Goal: Information Seeking & Learning: Learn about a topic

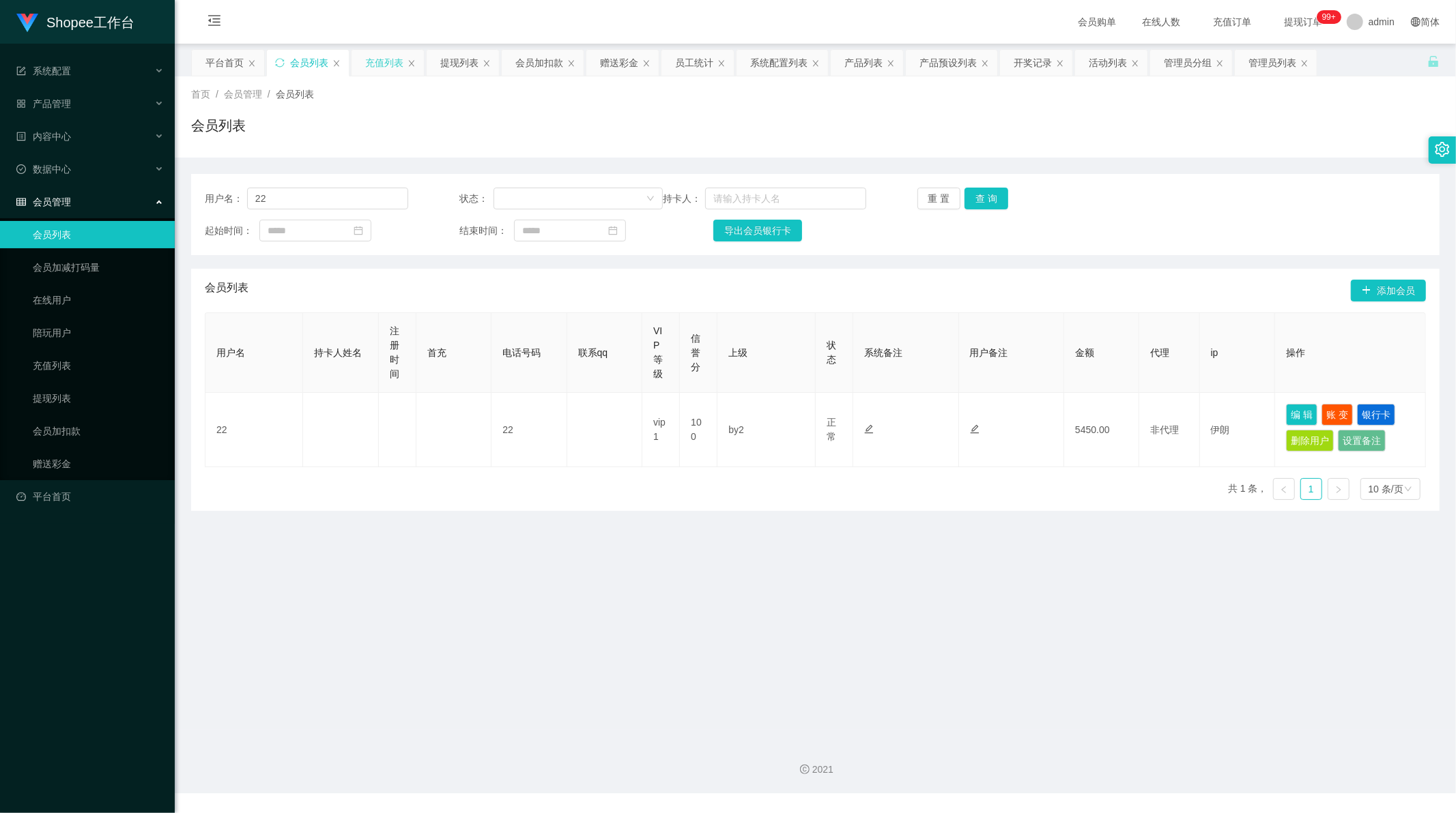
click at [383, 64] on div "充值列表" at bounding box center [384, 63] width 38 height 26
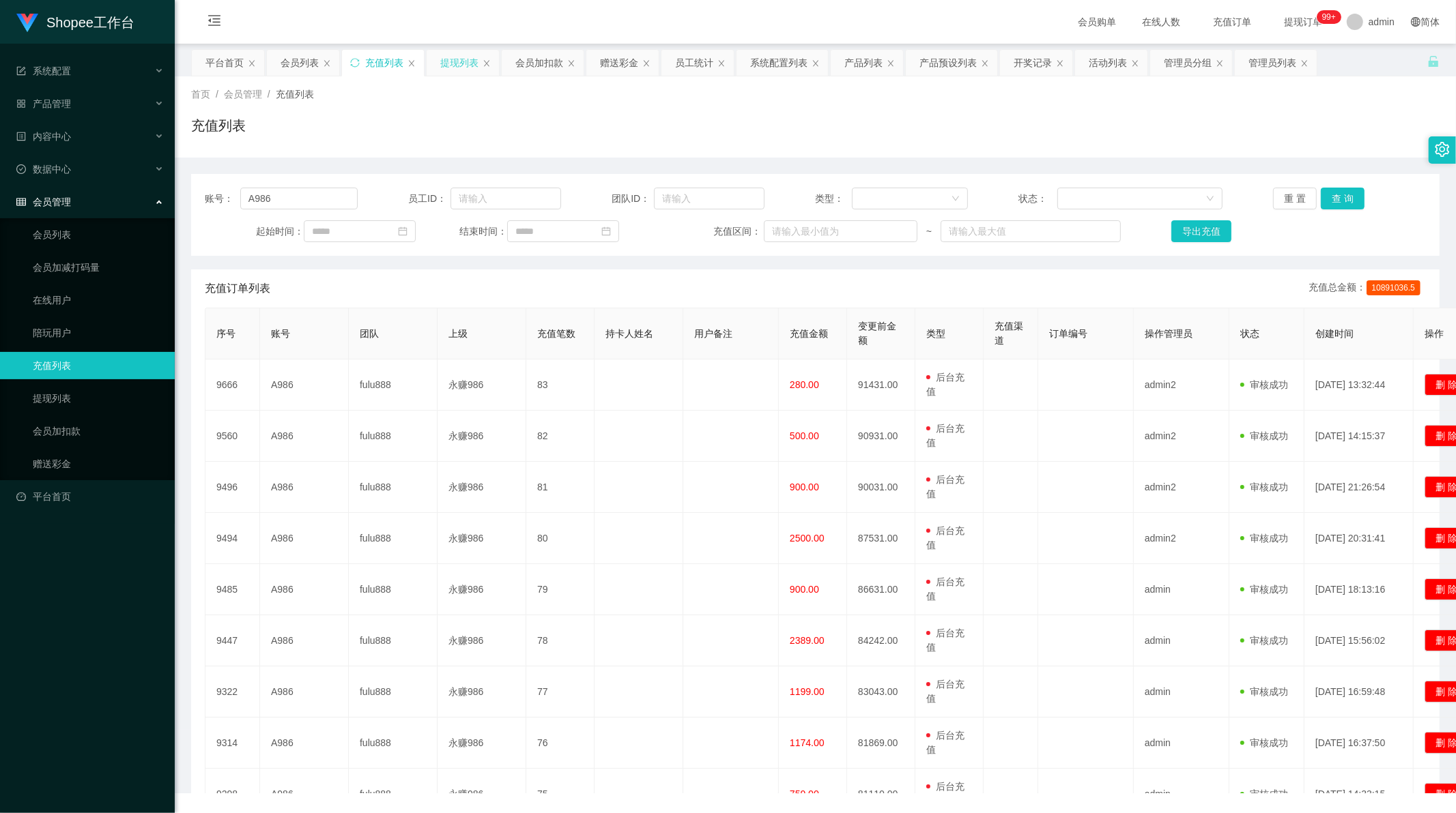
click at [441, 63] on div "提现列表" at bounding box center [459, 63] width 38 height 26
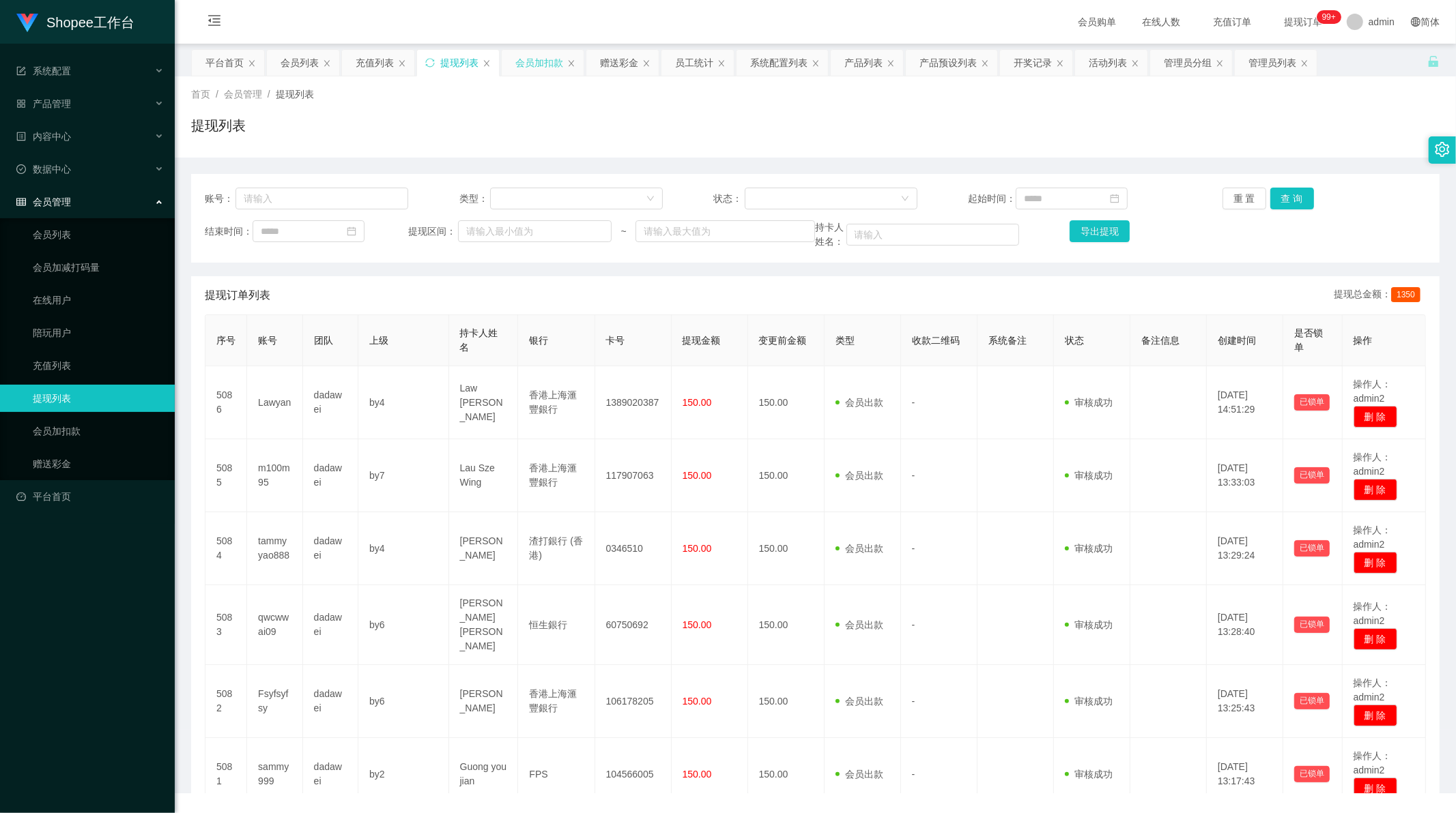
click at [542, 63] on div "会员加扣款" at bounding box center [539, 63] width 48 height 26
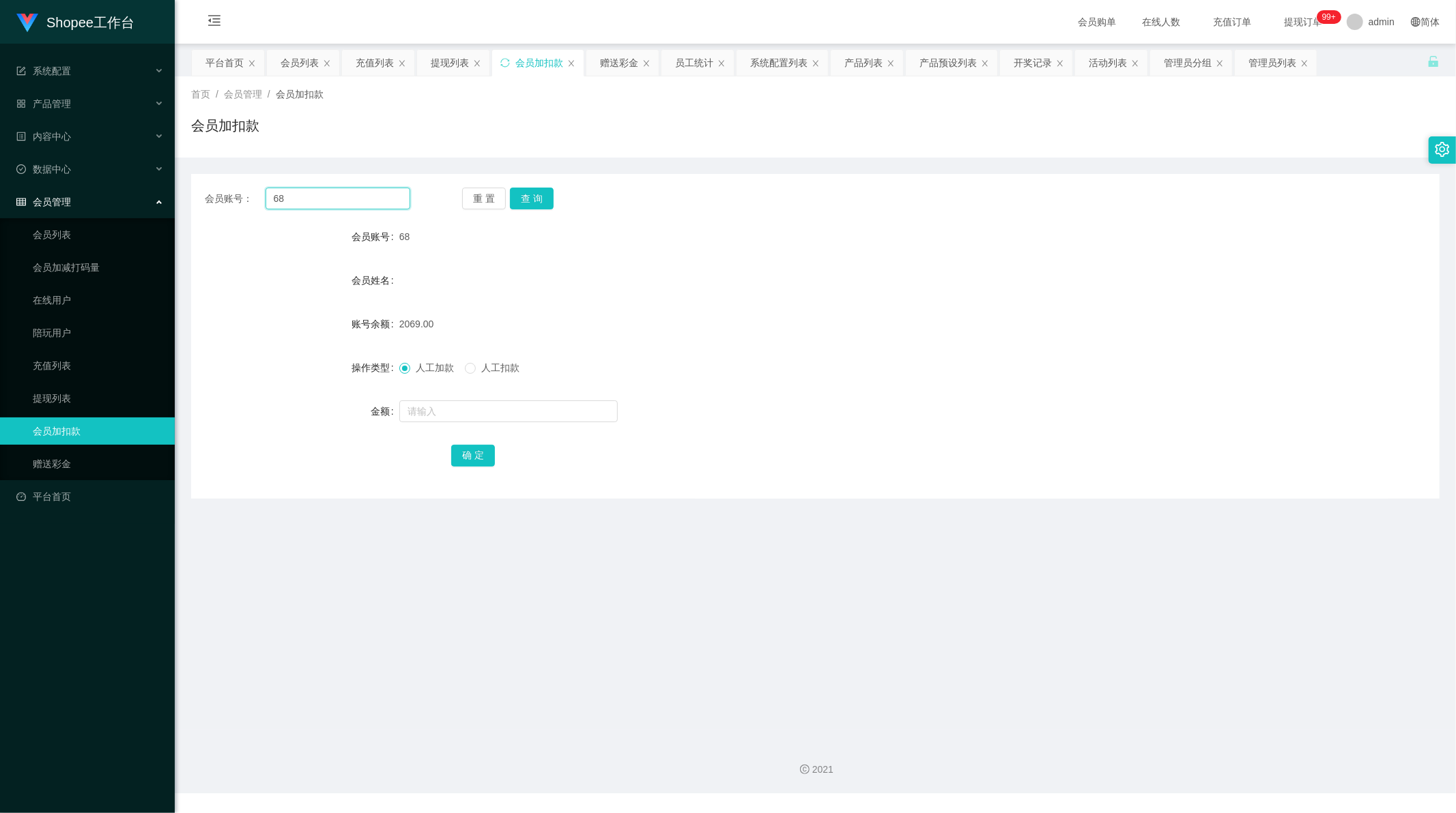
click at [331, 198] on input "68" at bounding box center [338, 198] width 146 height 21
paste input "888"
type input "8888"
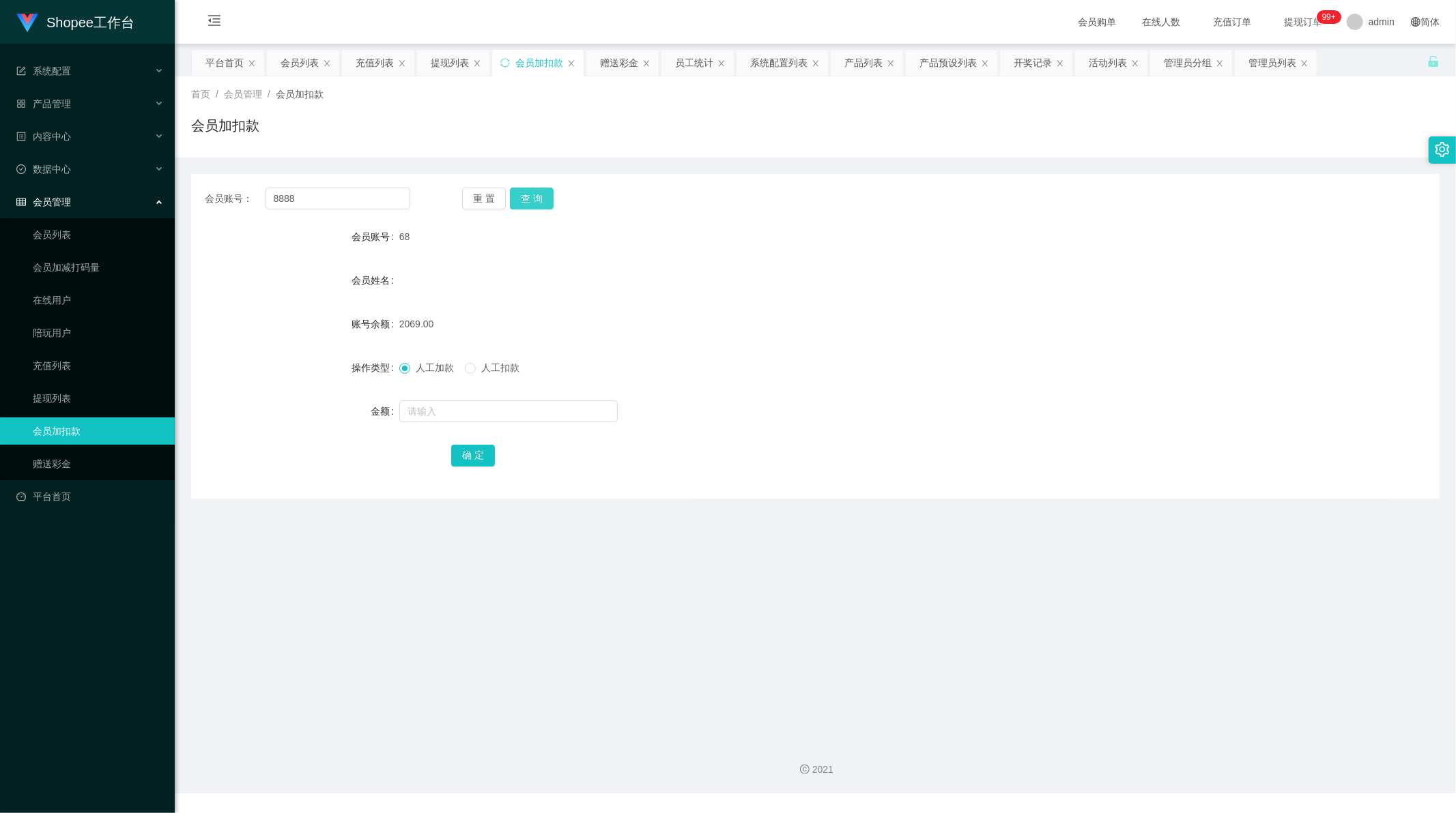
click at [527, 199] on button "查 询" at bounding box center [531, 198] width 44 height 21
click at [461, 404] on input "text" at bounding box center [508, 411] width 219 height 21
type input "41"
click at [464, 452] on button "确 定" at bounding box center [473, 455] width 44 height 21
click at [487, 590] on main "关闭左侧 关闭右侧 关闭其它 刷新页面 平台首页 会员列表 充值列表 提现列表 会员加扣款 赠送彩金 员工统计 系统配置列表 产品列表 产品预设列表 开奖记录…" at bounding box center [815, 386] width 1281 height 686
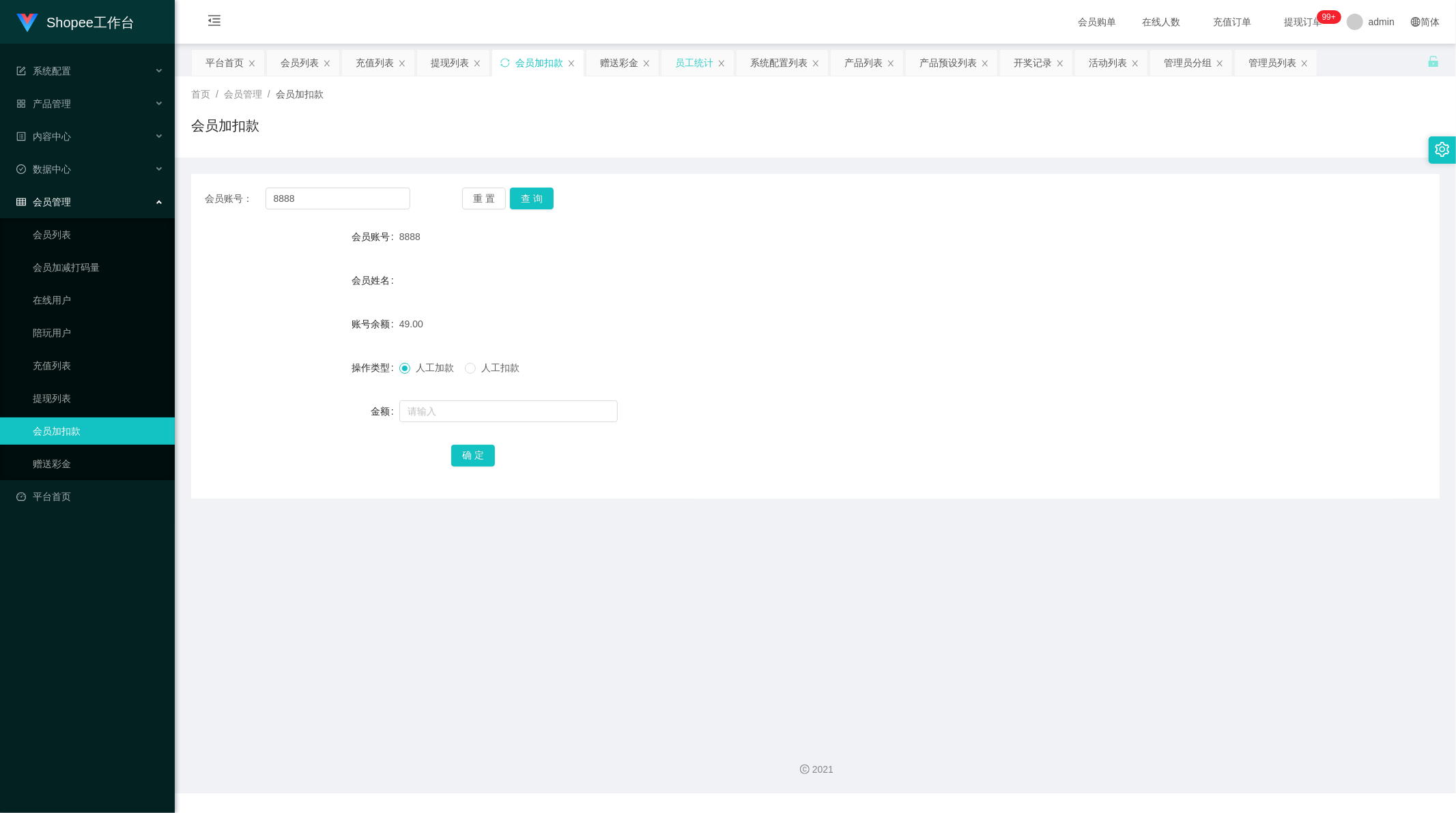
click at [699, 63] on div "员工统计" at bounding box center [694, 63] width 38 height 26
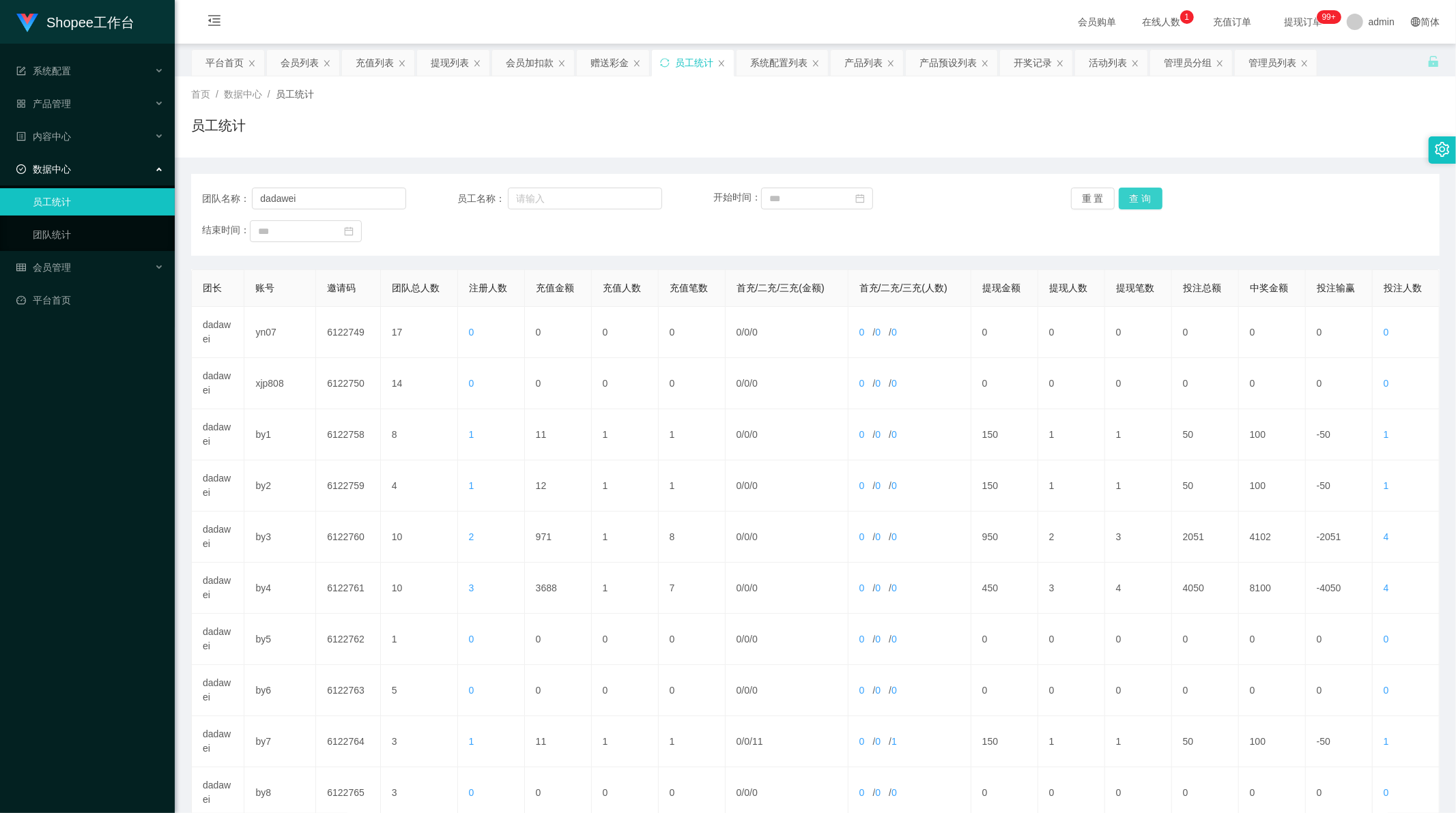
click at [1142, 199] on button "查 询" at bounding box center [1140, 198] width 44 height 21
drag, startPoint x: 1142, startPoint y: 199, endPoint x: 1124, endPoint y: 276, distance: 79.1
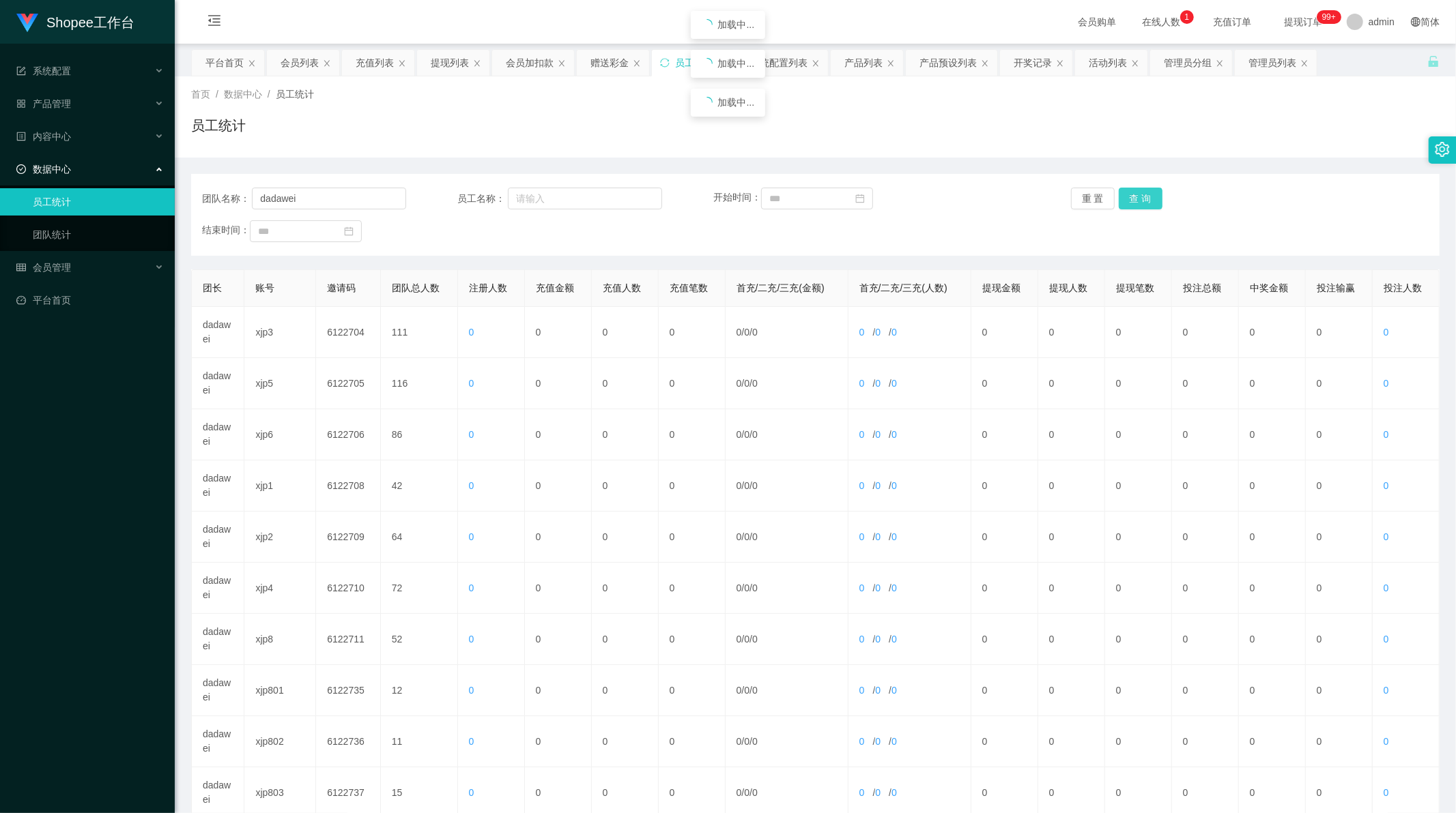
click at [1141, 199] on button "查 询" at bounding box center [1140, 198] width 44 height 21
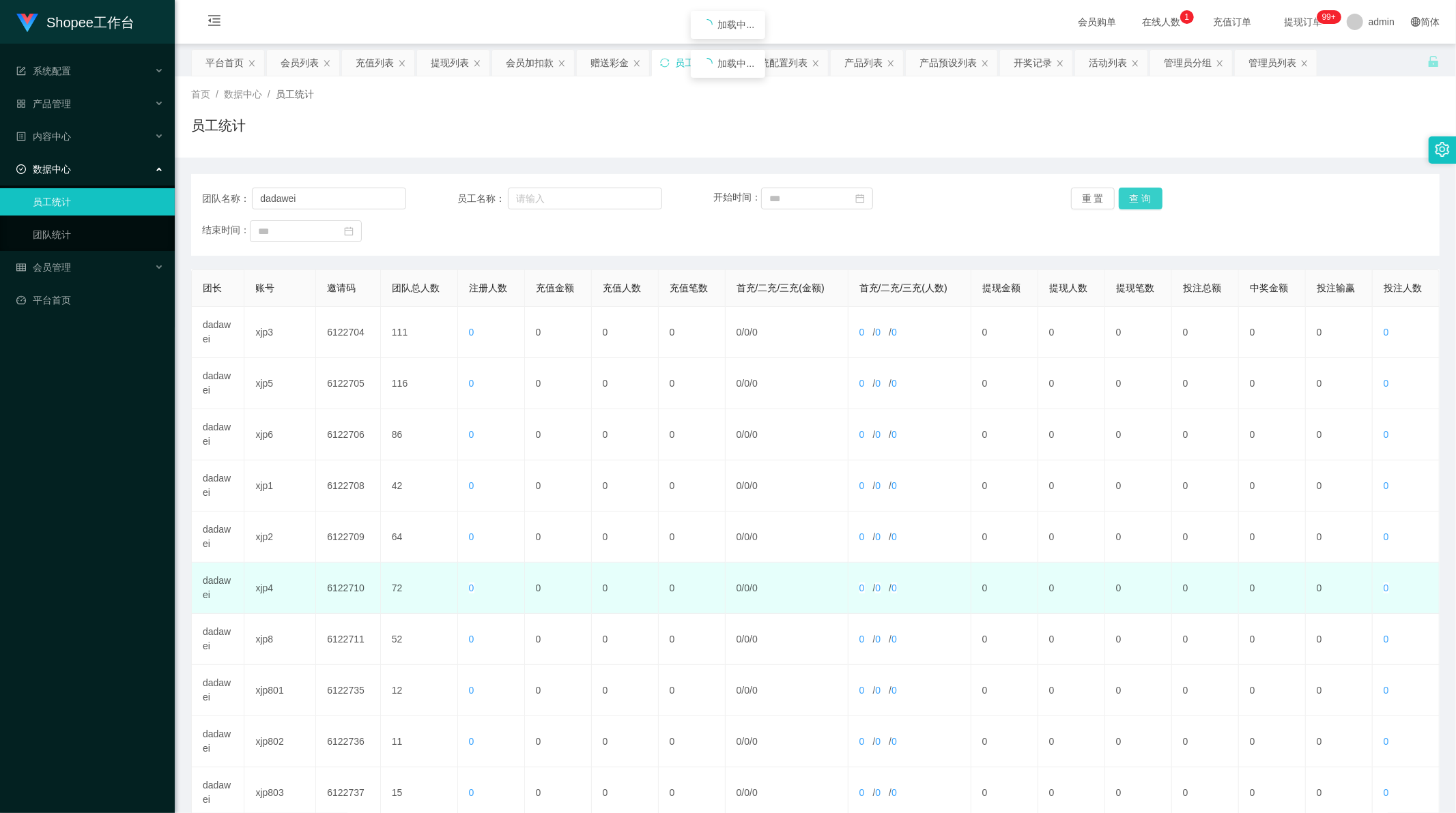
scroll to position [131, 0]
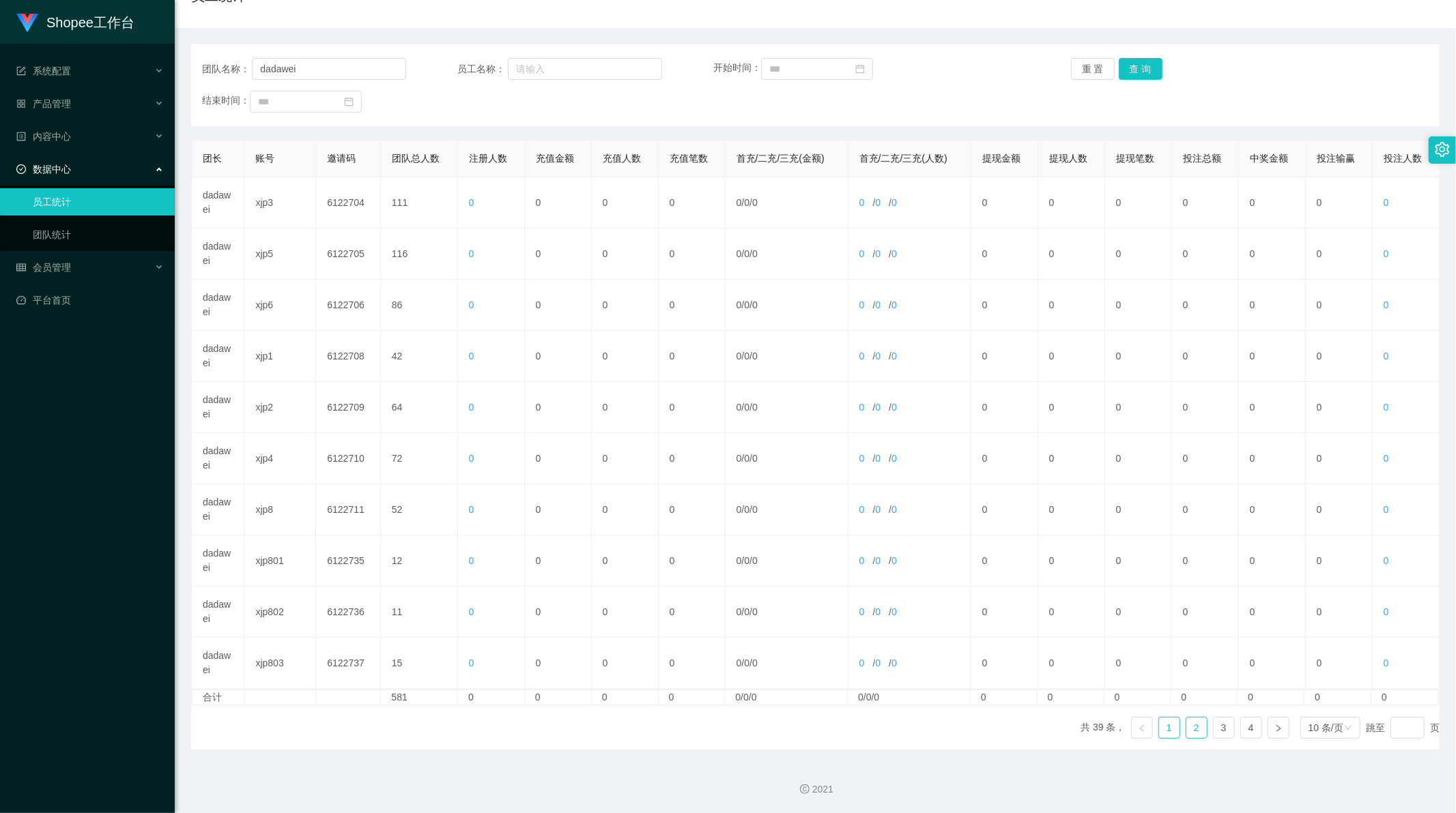
click at [1187, 720] on link "2" at bounding box center [1196, 728] width 21 height 21
click at [1220, 732] on link "3" at bounding box center [1223, 728] width 21 height 21
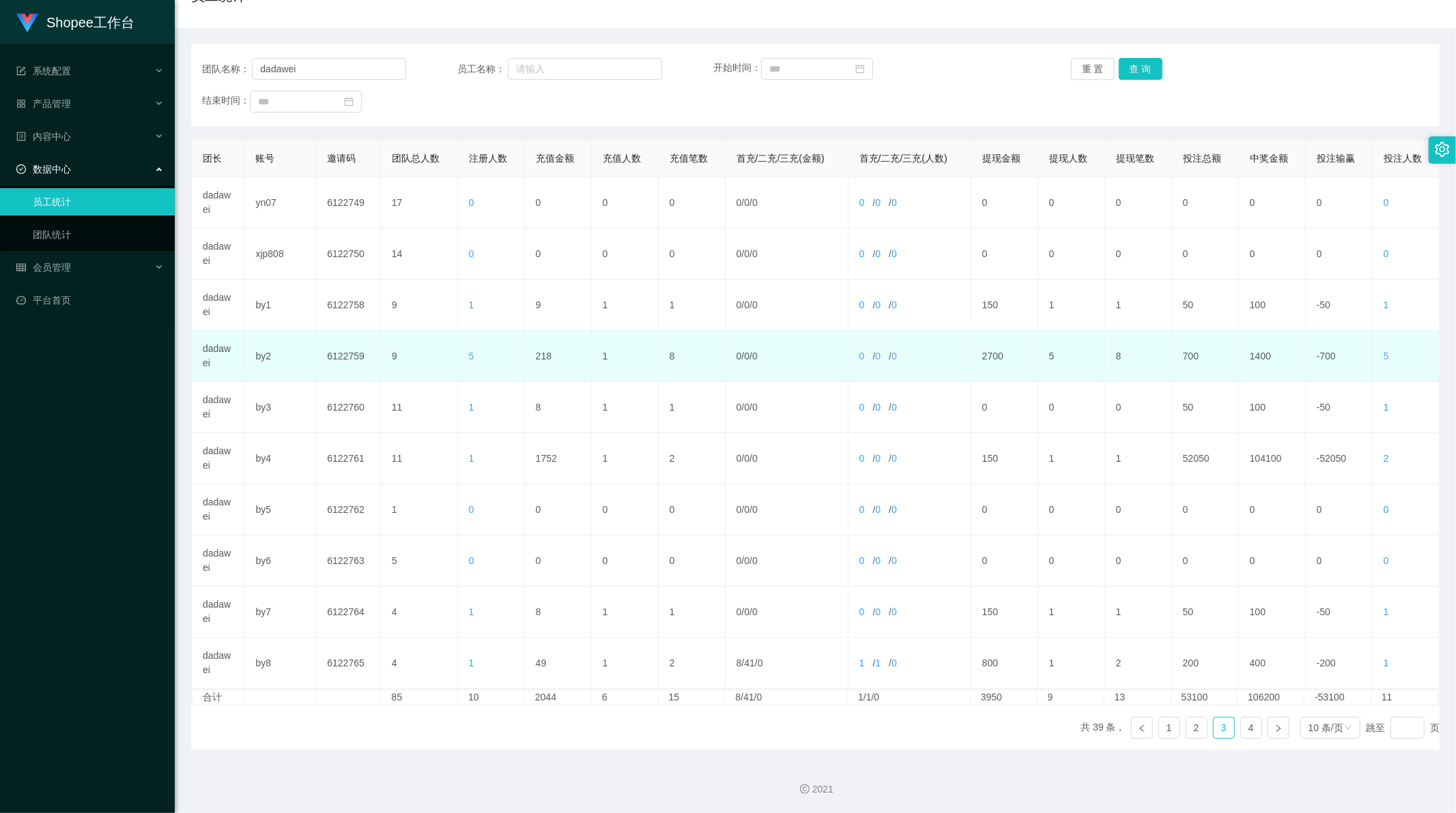
click at [536, 358] on td "218" at bounding box center [558, 356] width 67 height 51
copy td "218"
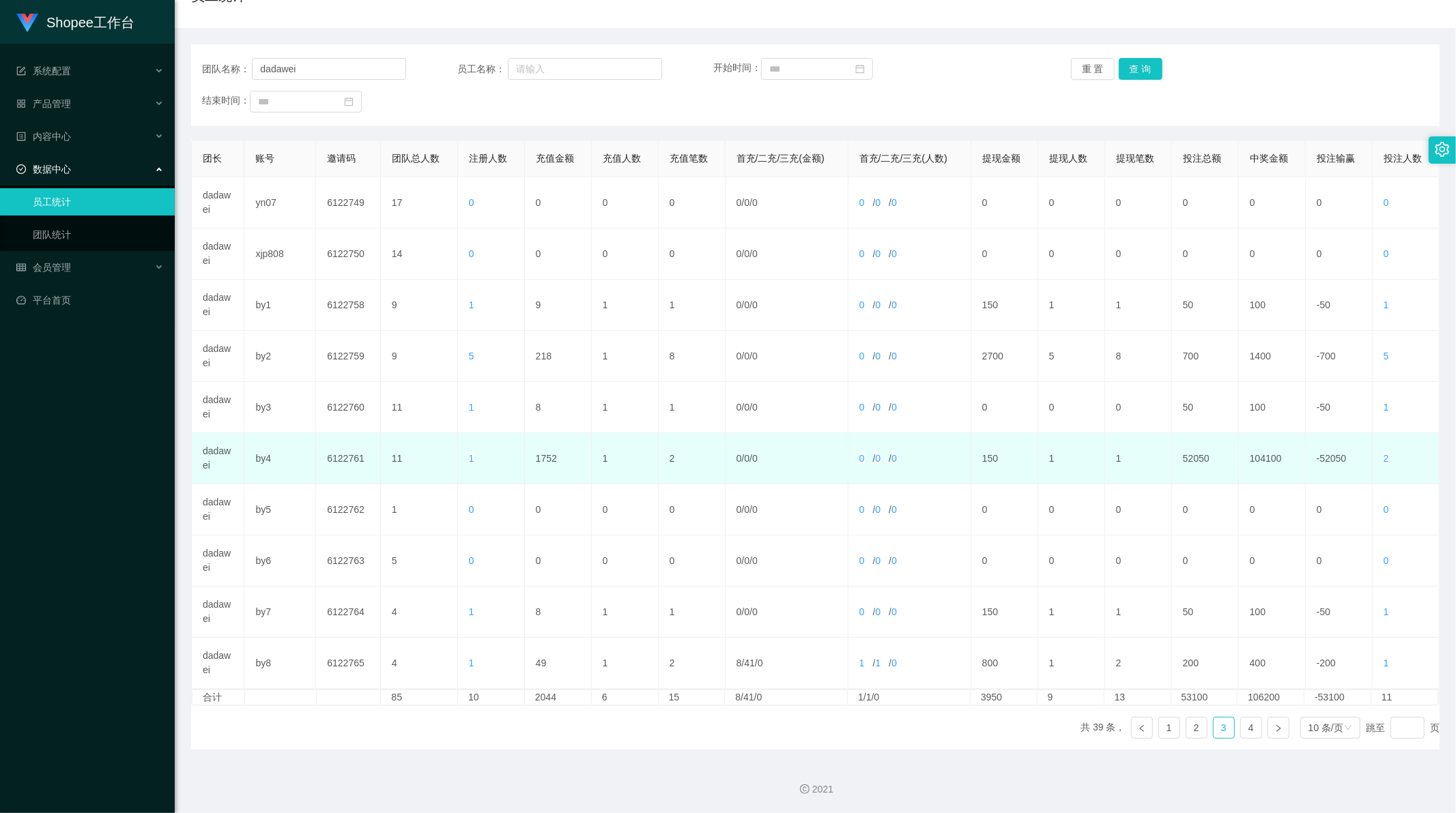
click at [540, 457] on td "1752" at bounding box center [558, 458] width 67 height 51
copy td "1752"
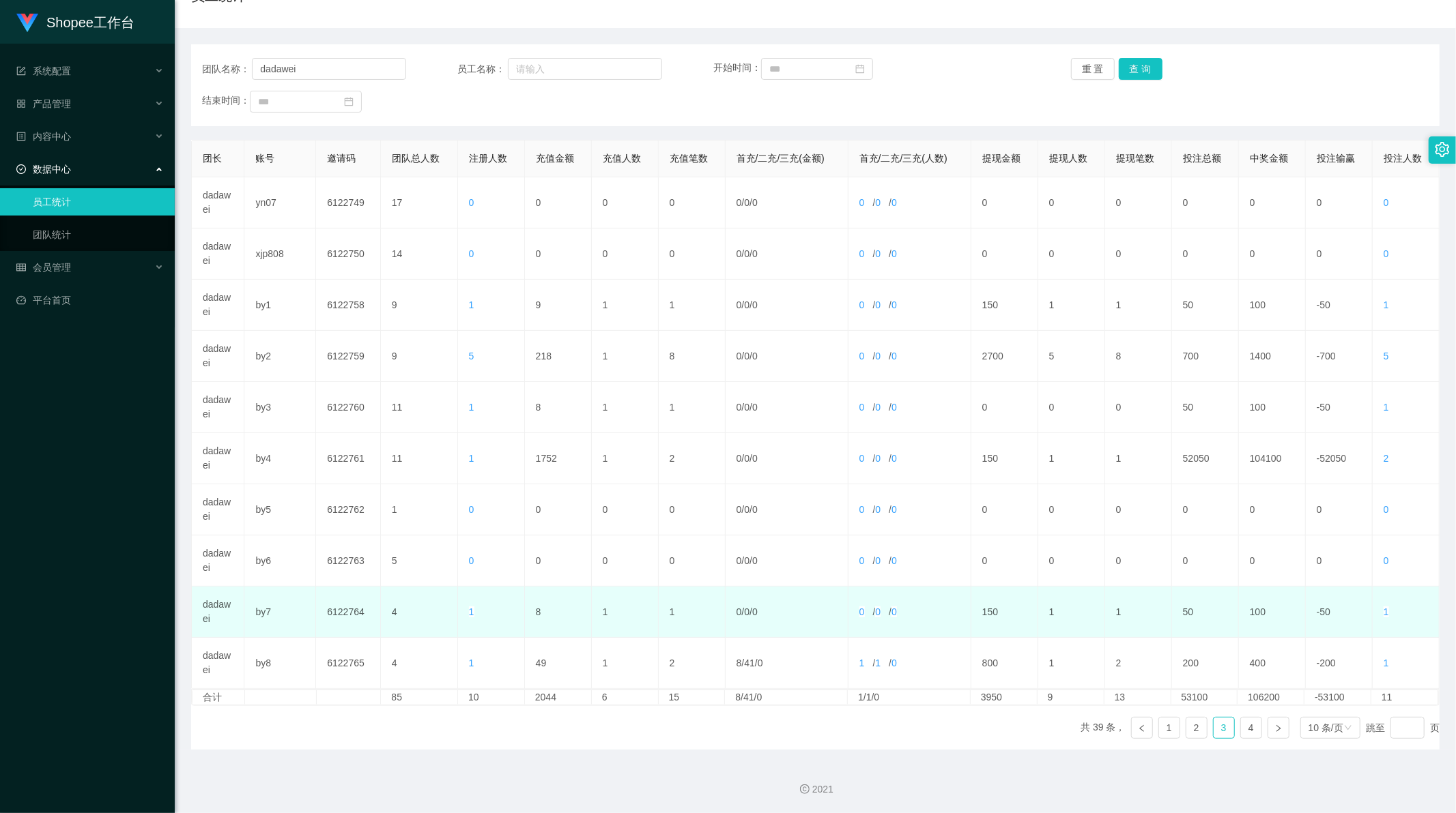
click at [536, 611] on td "8" at bounding box center [558, 611] width 67 height 51
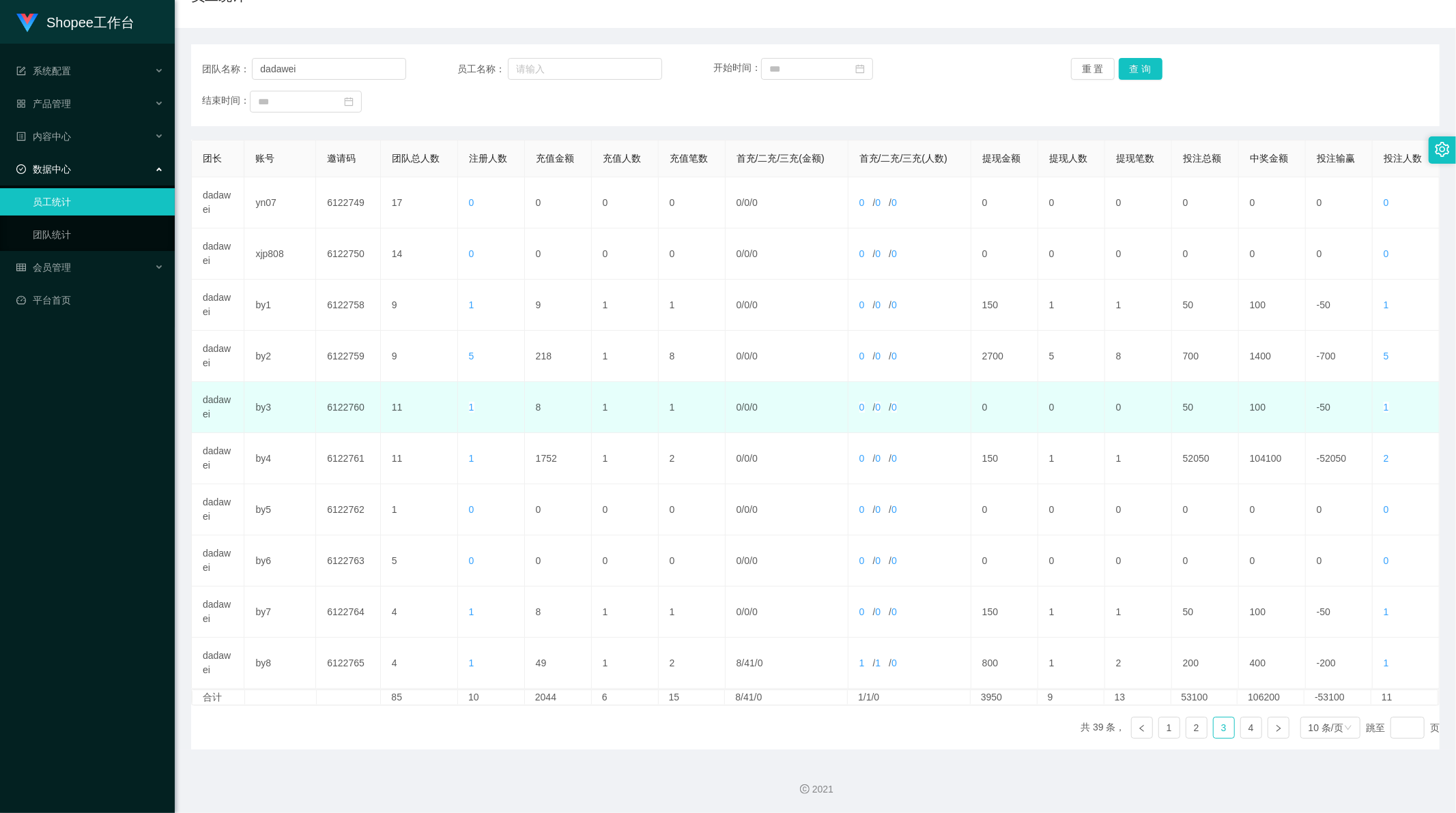
click at [535, 405] on td "8" at bounding box center [558, 407] width 67 height 51
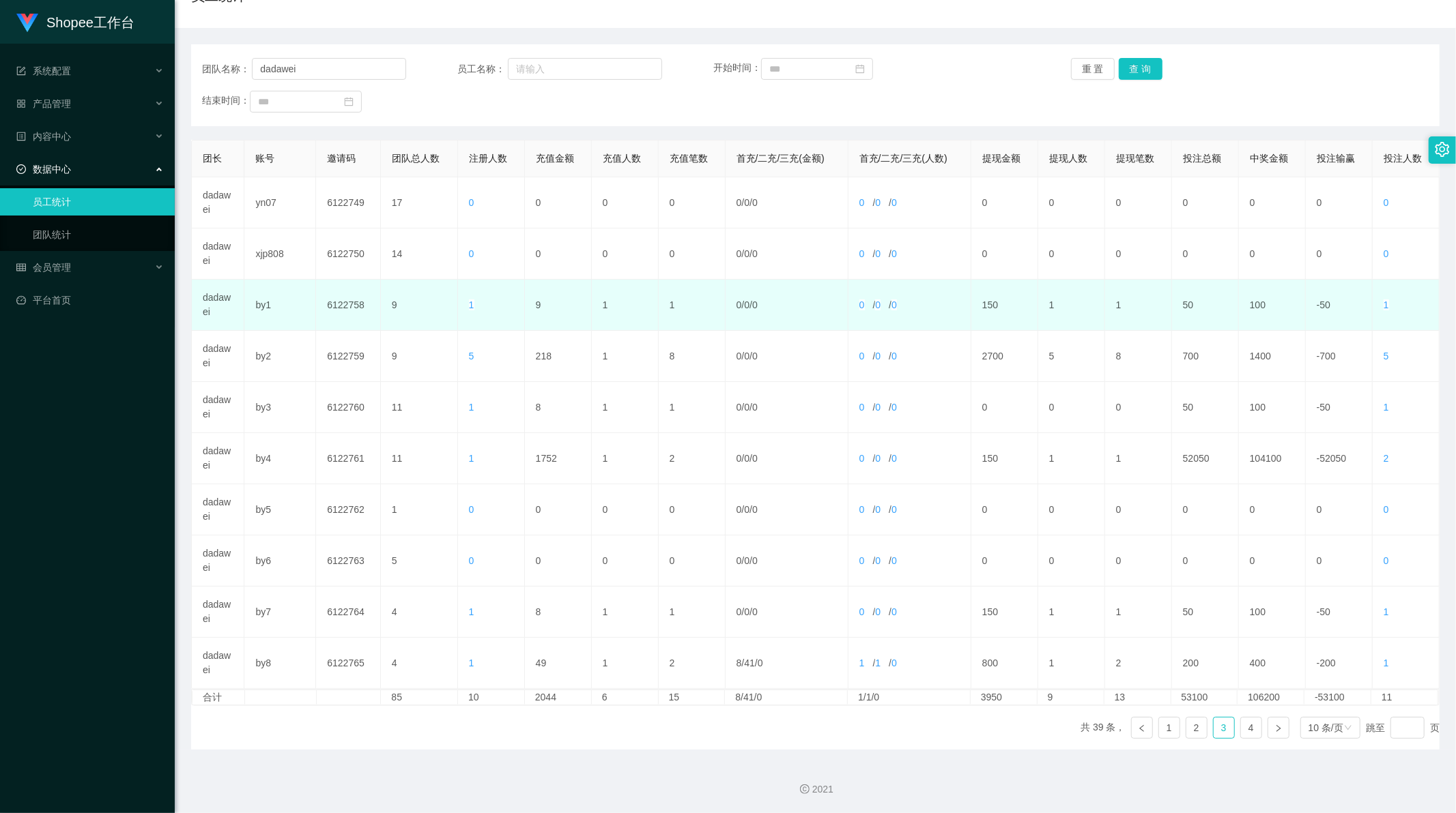
click at [534, 301] on td "9" at bounding box center [558, 305] width 67 height 51
copy td "9"
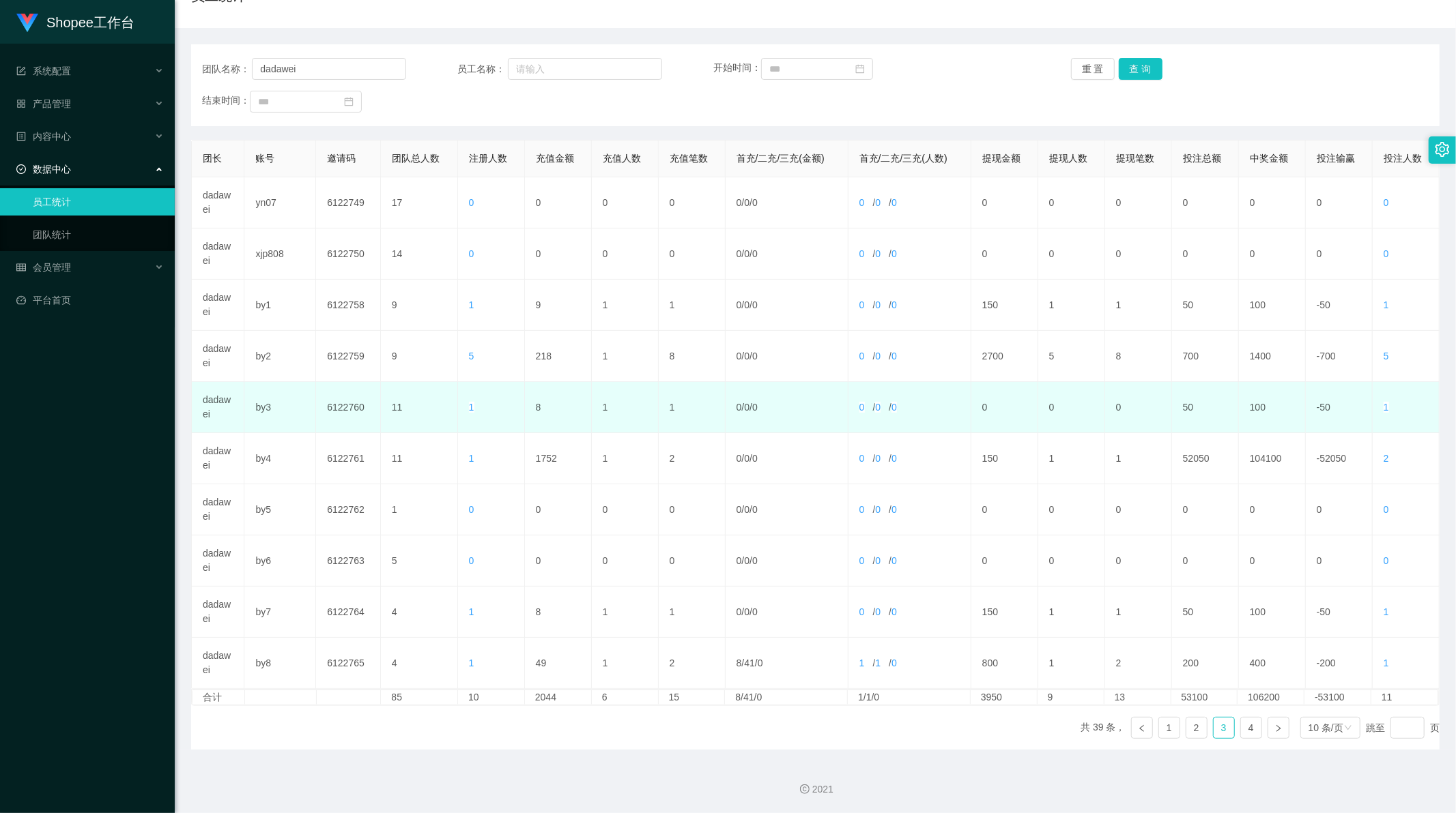
click at [536, 404] on td "8" at bounding box center [558, 407] width 67 height 51
copy td "8"
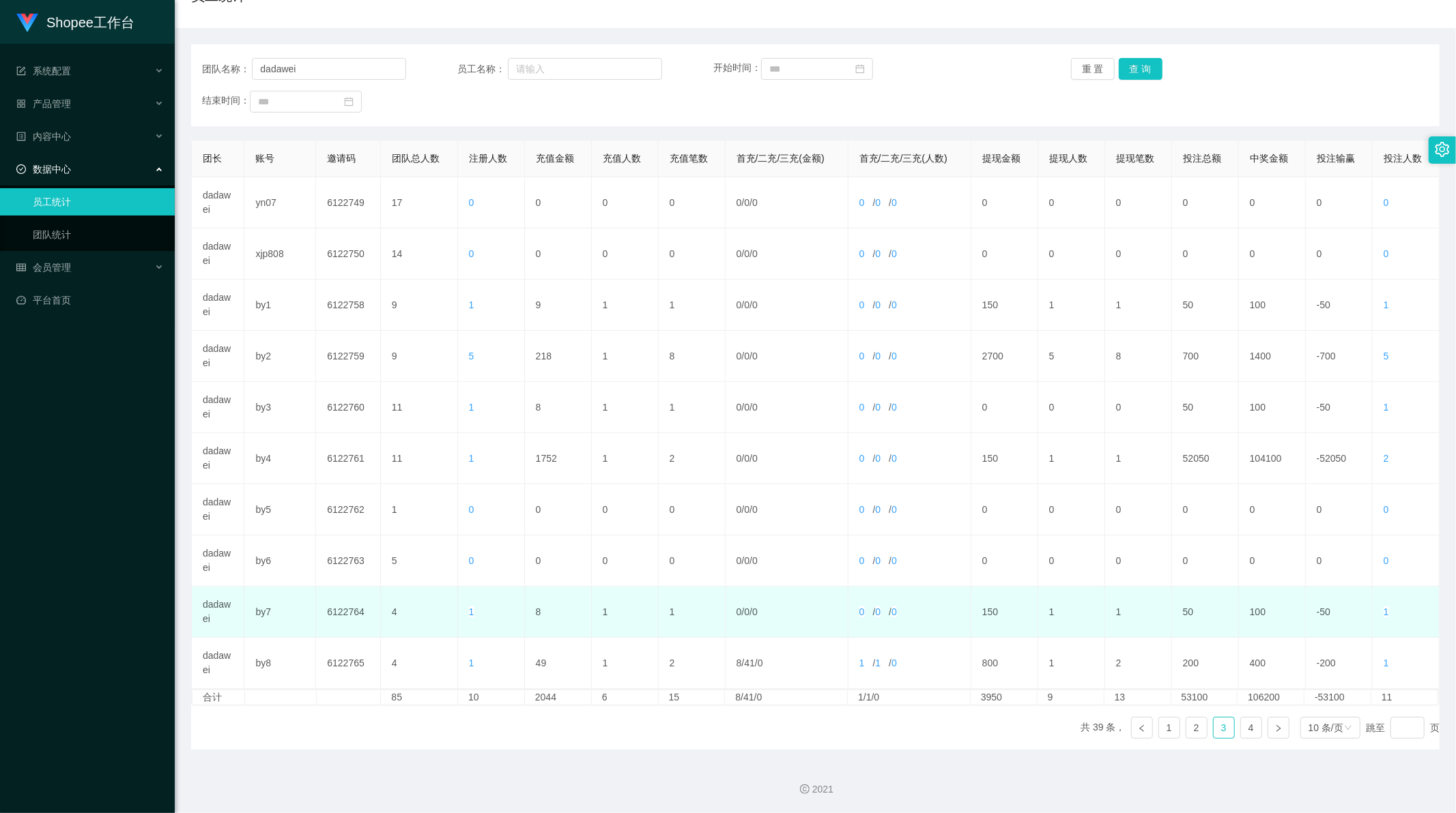
click at [538, 610] on td "8" at bounding box center [558, 611] width 67 height 51
click at [533, 611] on td "8" at bounding box center [558, 611] width 67 height 51
copy td "8"
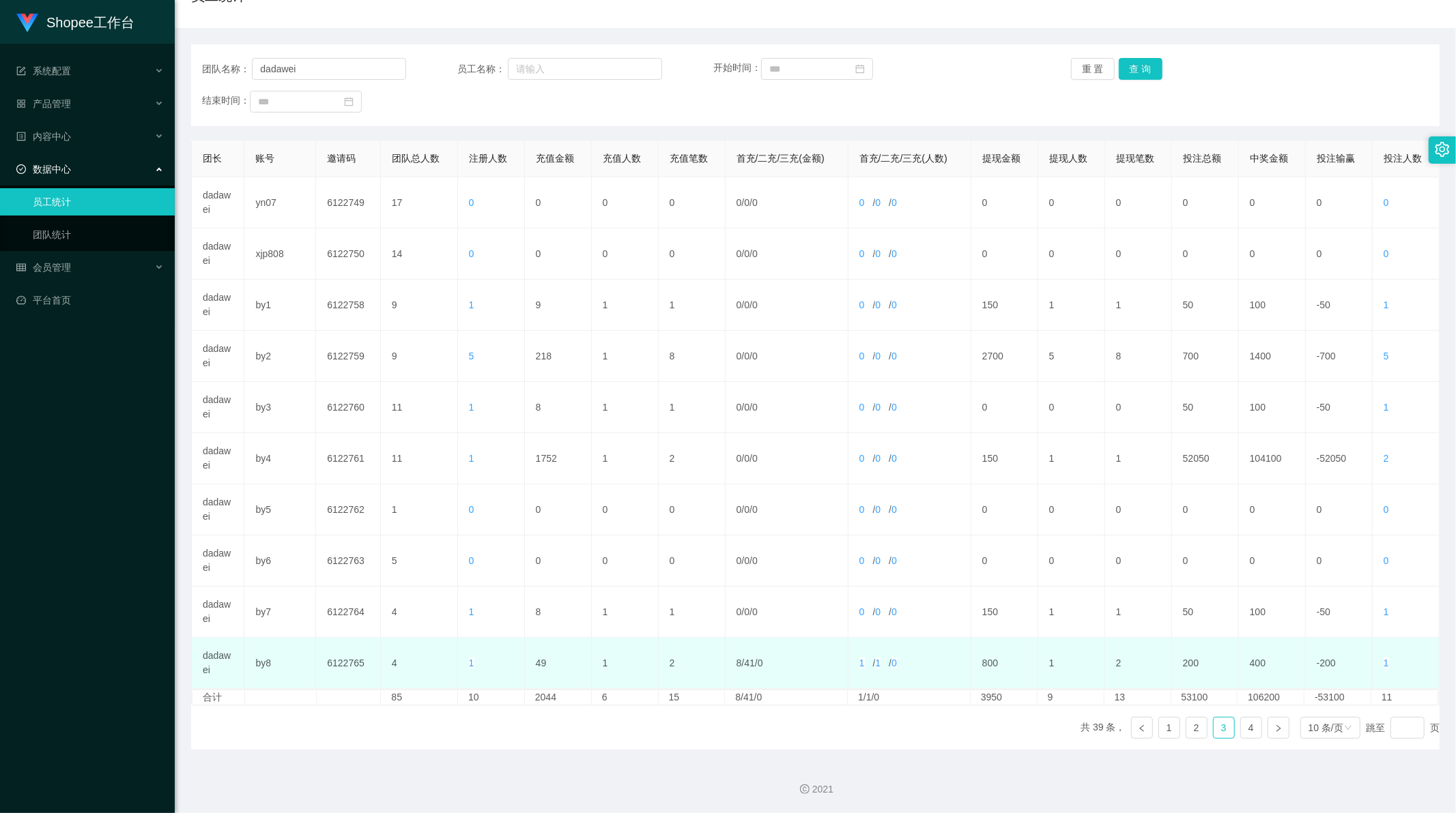
click at [539, 663] on td "49" at bounding box center [558, 663] width 67 height 51
copy td "49"
